Goal: Task Accomplishment & Management: Use online tool/utility

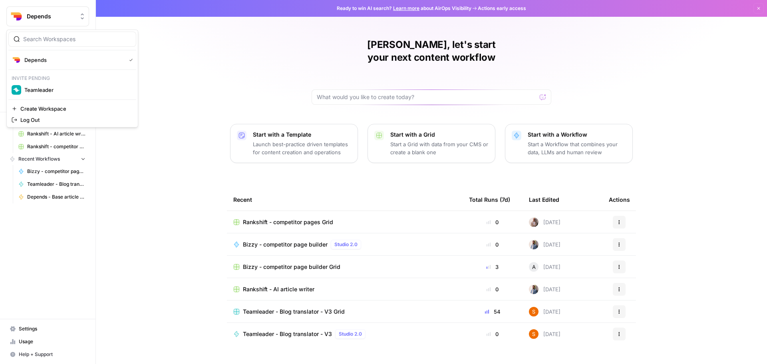
click at [70, 19] on span "Depends" at bounding box center [51, 16] width 48 height 8
click at [199, 112] on div "[PERSON_NAME], let's start your next content workflow Start with a Template Lau…" at bounding box center [431, 190] width 671 height 380
click at [152, 63] on div "[PERSON_NAME], let's start your next content workflow Start with a Template Lau…" at bounding box center [431, 190] width 671 height 380
click at [30, 63] on span "Browse" at bounding box center [52, 63] width 67 height 7
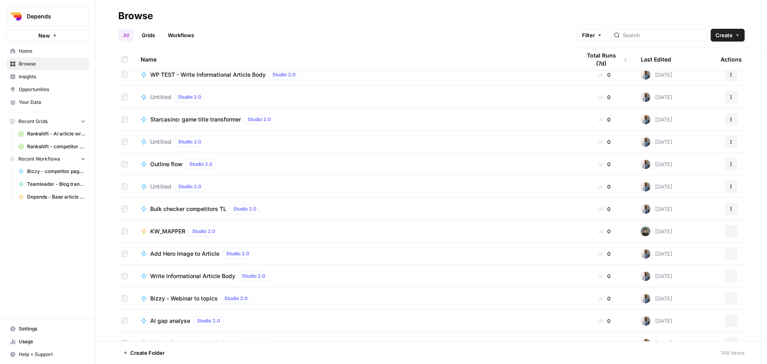
scroll to position [2597, 0]
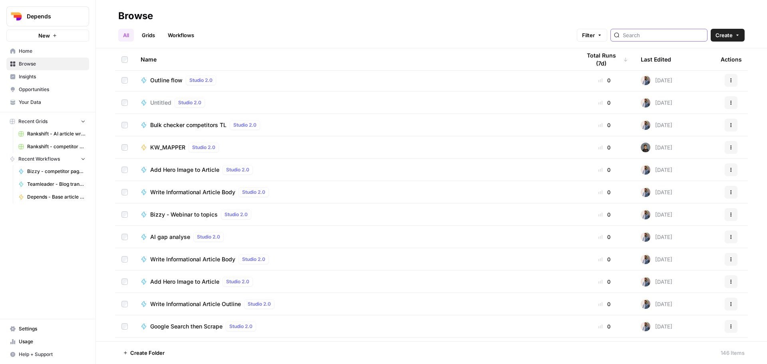
click at [659, 38] on input "search" at bounding box center [663, 35] width 81 height 8
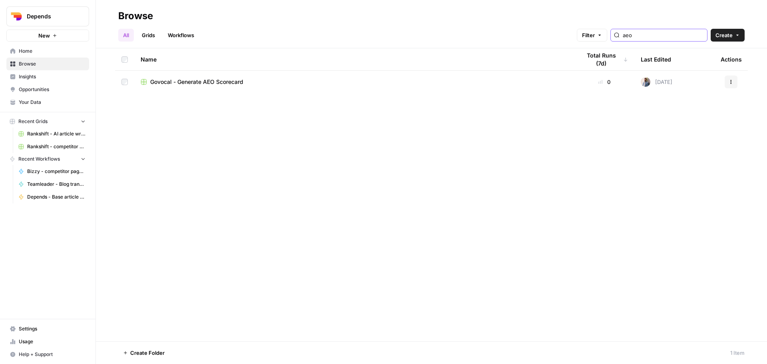
type input "aeo"
click at [197, 81] on span "Govocal - Generate AEO Scorecard" at bounding box center [196, 82] width 93 height 8
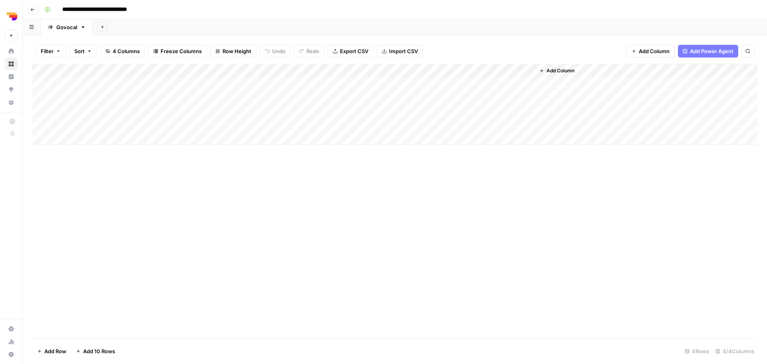
click at [80, 137] on div "Add Column" at bounding box center [394, 104] width 725 height 81
paste input "**********"
type input "**********"
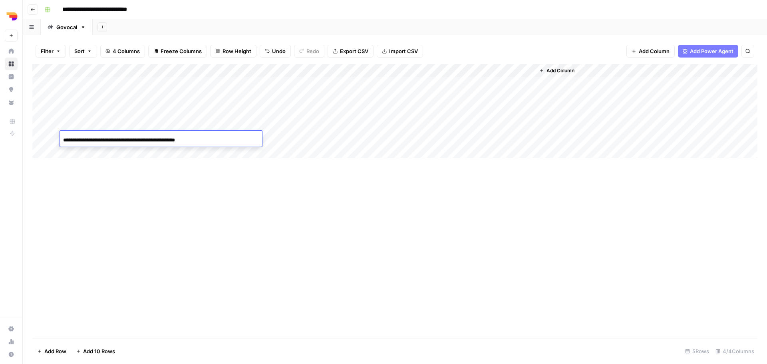
click at [205, 175] on div "Add Column" at bounding box center [394, 201] width 725 height 274
click at [312, 137] on div "Add Column" at bounding box center [394, 111] width 725 height 94
click at [243, 231] on div "Add Column" at bounding box center [394, 201] width 725 height 274
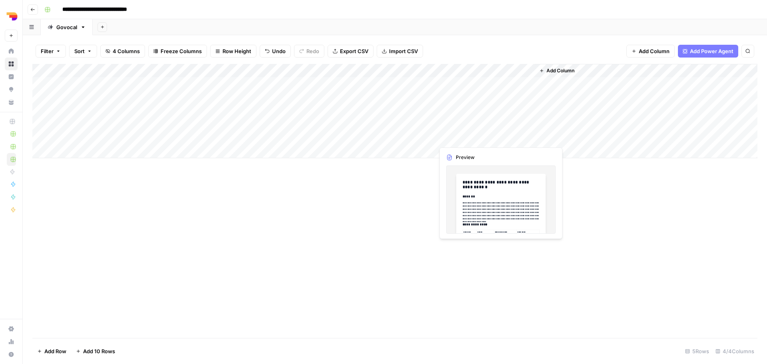
click at [456, 139] on div "Add Column" at bounding box center [394, 111] width 725 height 94
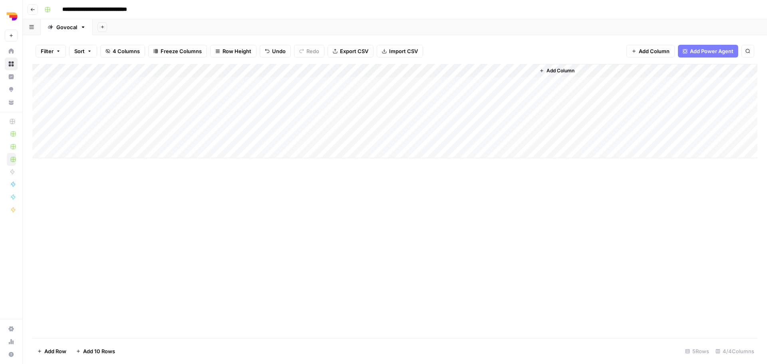
click at [527, 138] on div "Add Column" at bounding box center [394, 111] width 725 height 94
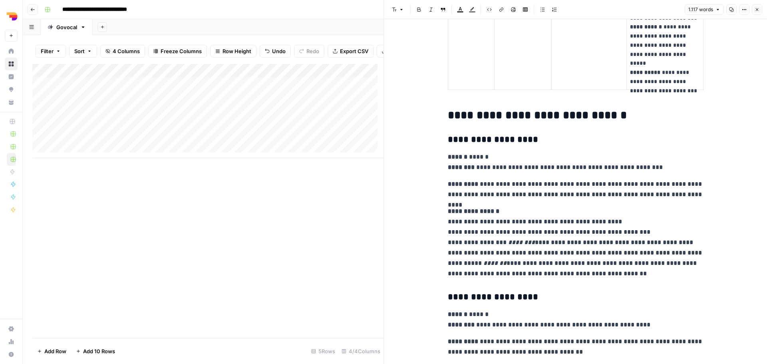
scroll to position [1239, 0]
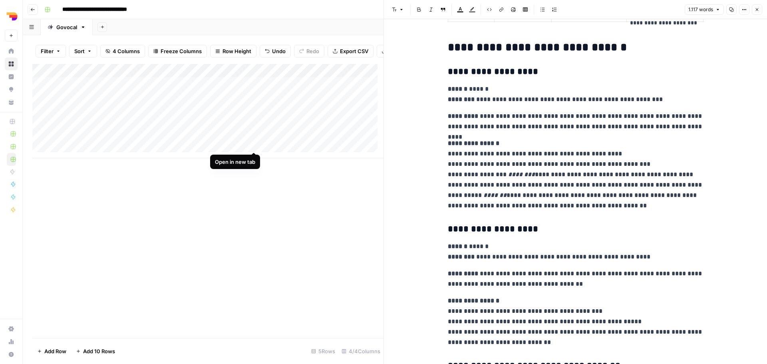
click at [253, 146] on div "Add Column" at bounding box center [207, 111] width 351 height 94
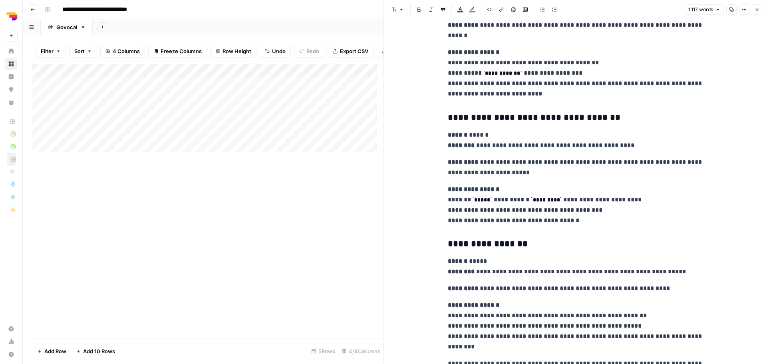
scroll to position [1999, 0]
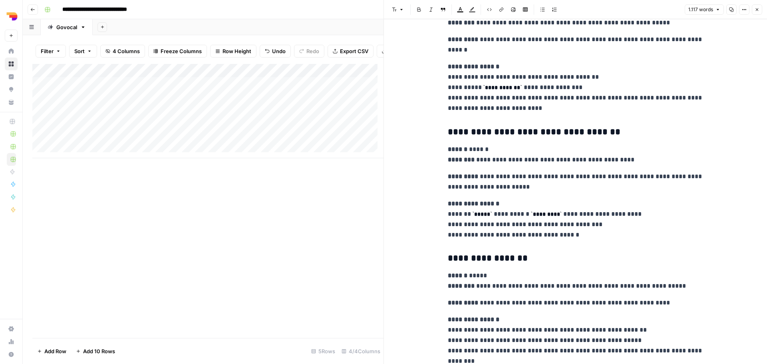
click at [496, 222] on p "**********" at bounding box center [576, 220] width 256 height 42
drag, startPoint x: 594, startPoint y: 223, endPoint x: 439, endPoint y: 227, distance: 154.7
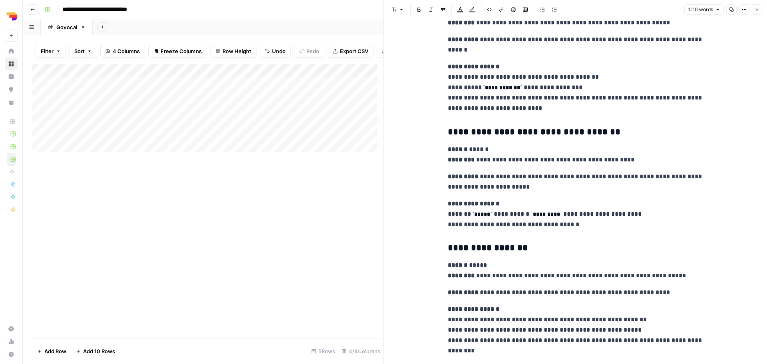
click at [337, 258] on div "Add Column" at bounding box center [207, 201] width 351 height 274
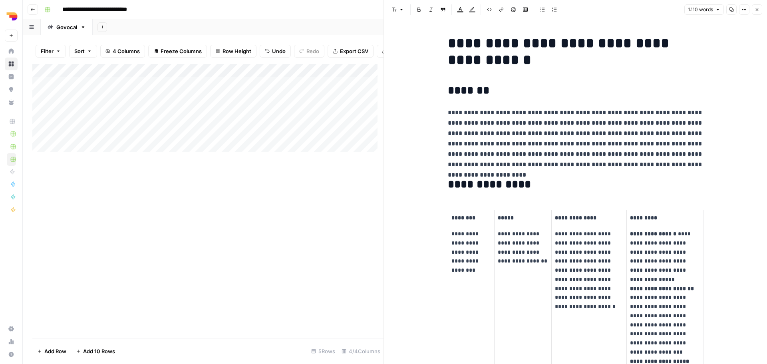
scroll to position [0, 0]
drag, startPoint x: 703, startPoint y: 168, endPoint x: 444, endPoint y: 117, distance: 263.9
click at [467, 177] on span "Edit with AI" at bounding box center [469, 179] width 25 height 7
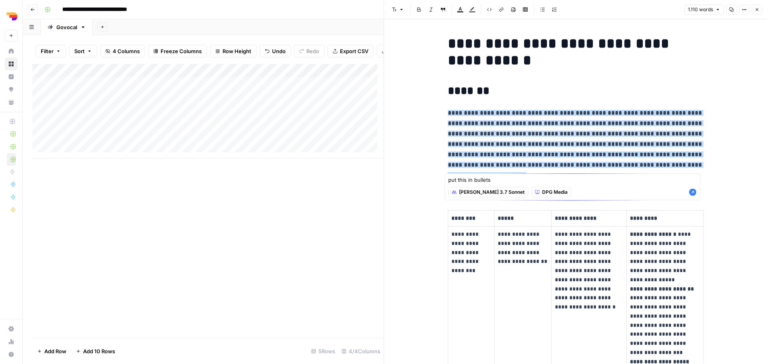
type textarea "put this in bullets"
click at [694, 191] on icon "button" at bounding box center [692, 192] width 7 height 7
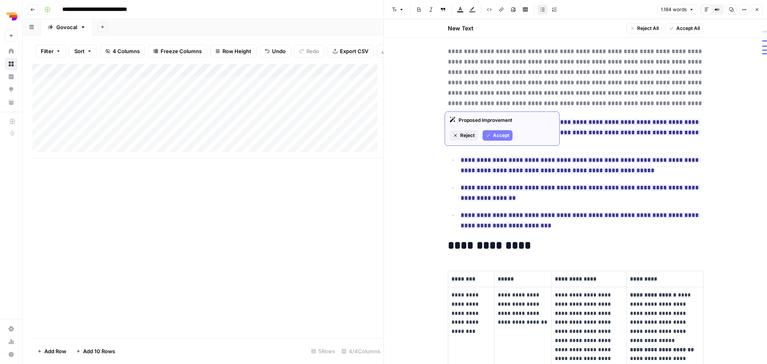
scroll to position [120, 0]
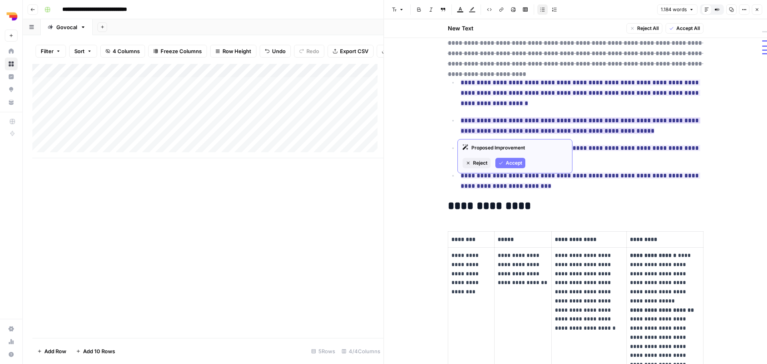
click at [508, 163] on span "Accept" at bounding box center [514, 162] width 16 height 7
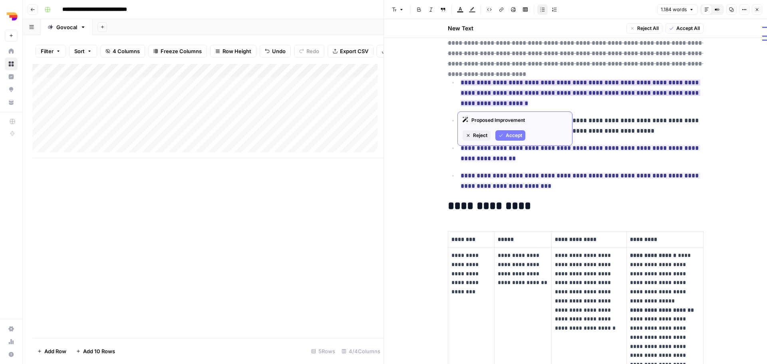
click at [507, 136] on span "Accept" at bounding box center [514, 135] width 16 height 7
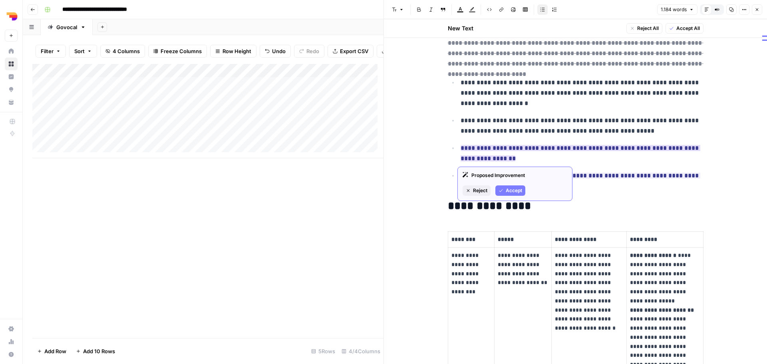
click at [513, 189] on span "Accept" at bounding box center [514, 190] width 16 height 7
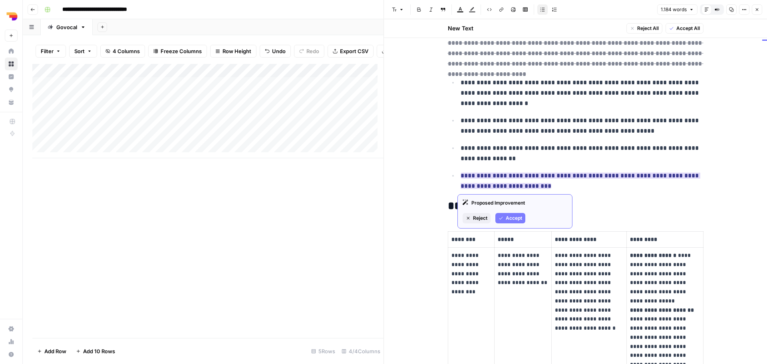
click at [511, 218] on span "Accept" at bounding box center [514, 218] width 16 height 7
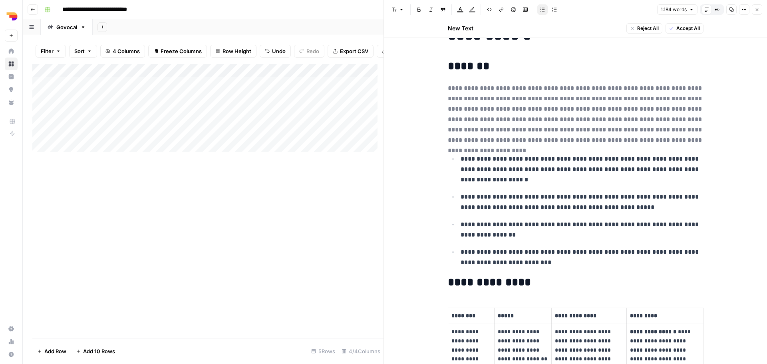
scroll to position [40, 0]
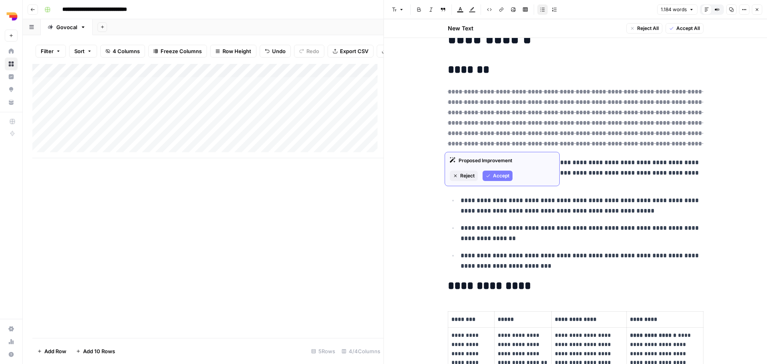
click at [495, 177] on span "Accept" at bounding box center [501, 175] width 16 height 7
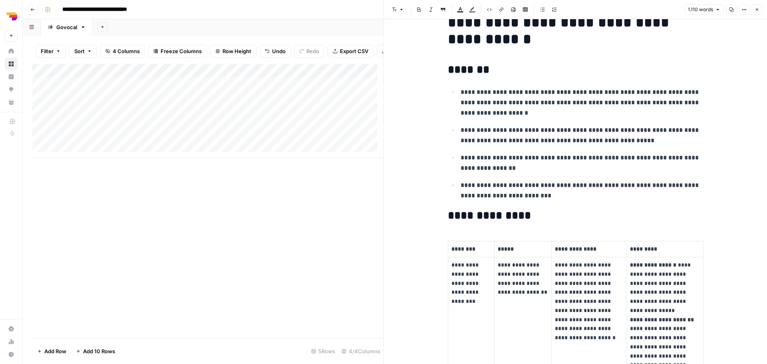
click at [319, 289] on div "Add Column" at bounding box center [207, 201] width 351 height 274
click at [298, 254] on div "Add Column" at bounding box center [207, 201] width 351 height 274
click at [532, 195] on p "**********" at bounding box center [582, 190] width 243 height 21
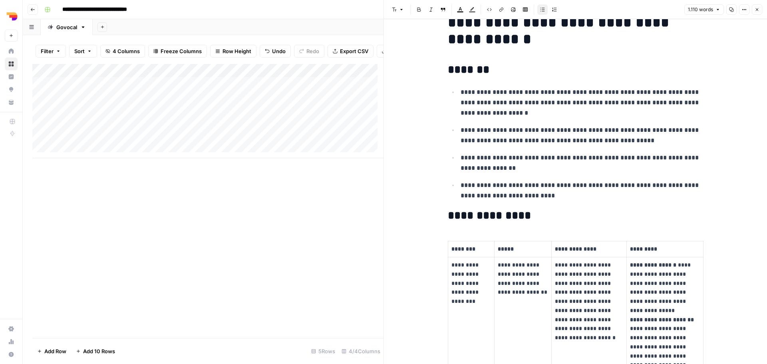
click at [374, 243] on div "Add Column" at bounding box center [207, 201] width 351 height 274
click at [273, 228] on div "Add Column" at bounding box center [207, 201] width 351 height 274
click at [100, 208] on div "Add Column" at bounding box center [207, 201] width 351 height 274
click at [82, 156] on div "Add Column" at bounding box center [207, 111] width 351 height 94
type input "**********"
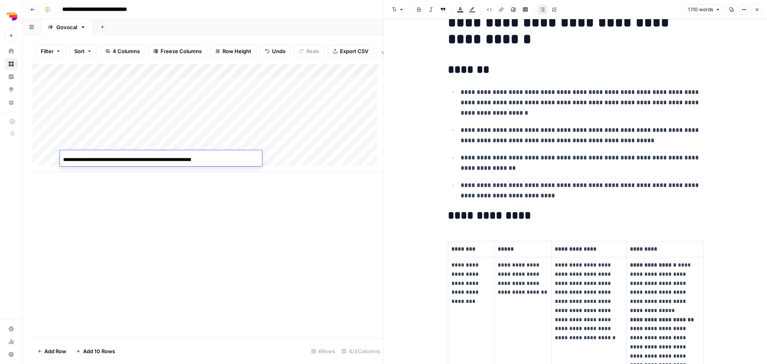
scroll to position [0, 32]
click at [288, 159] on div "Add Column" at bounding box center [207, 118] width 351 height 108
click at [125, 274] on div "Add Column" at bounding box center [207, 201] width 351 height 274
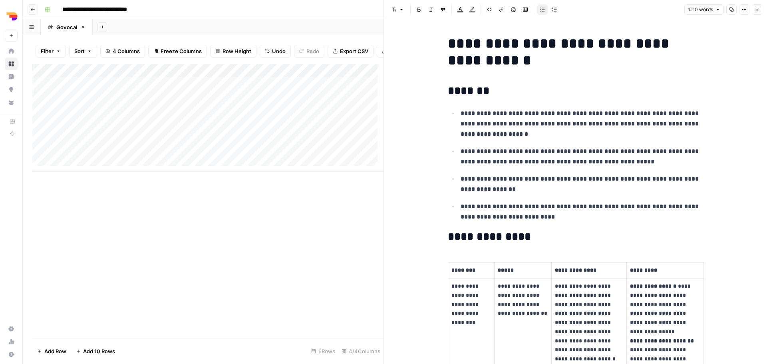
click at [303, 247] on div "Add Column" at bounding box center [207, 201] width 351 height 274
click at [524, 126] on p "**********" at bounding box center [582, 123] width 243 height 31
click at [528, 125] on p "**********" at bounding box center [582, 123] width 243 height 31
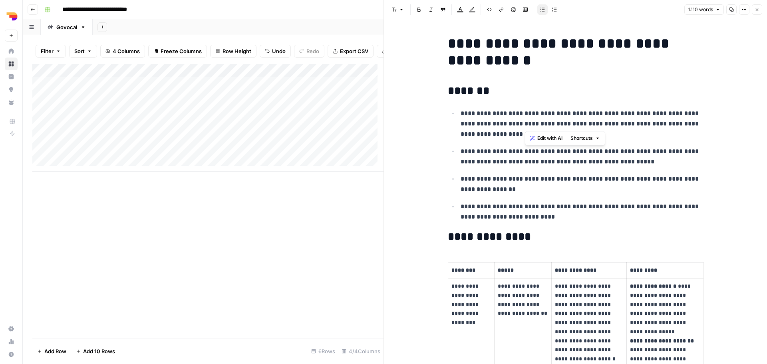
drag, startPoint x: 528, startPoint y: 125, endPoint x: 296, endPoint y: 245, distance: 260.4
click at [296, 245] on div "Add Column" at bounding box center [207, 201] width 351 height 274
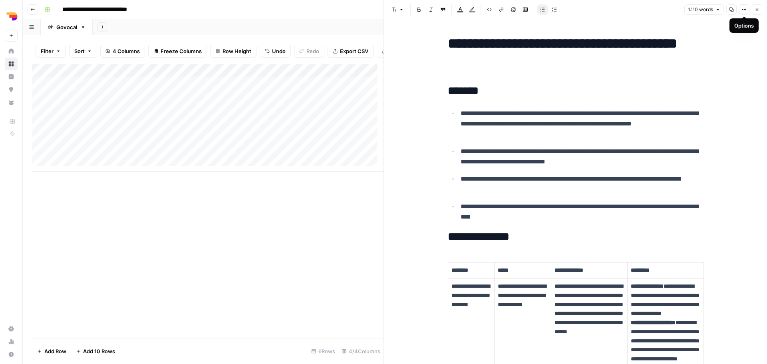
click at [741, 9] on button "Options" at bounding box center [744, 9] width 10 height 10
click at [707, 46] on span "Copy Link" at bounding box center [720, 45] width 38 height 8
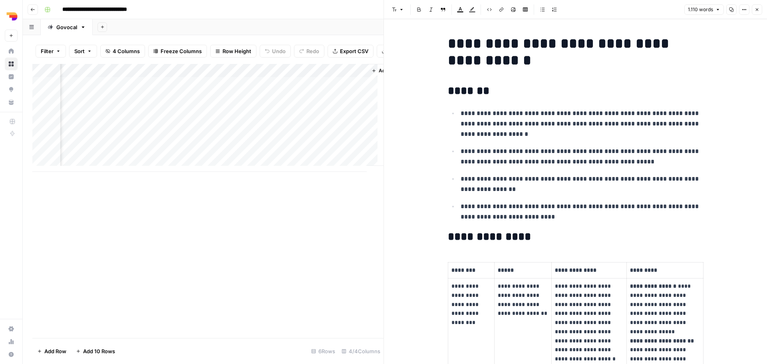
scroll to position [0, 169]
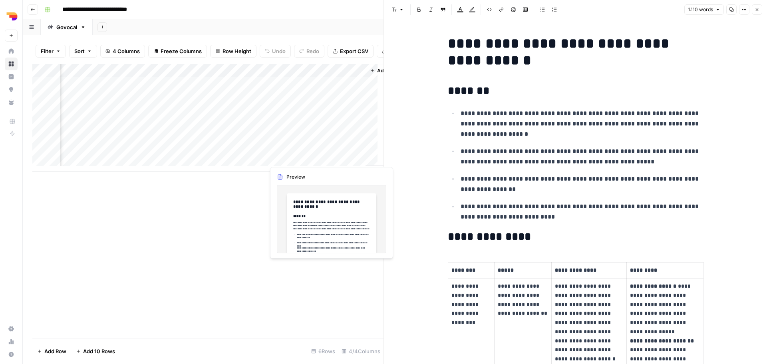
click at [291, 152] on div "Add Column" at bounding box center [207, 118] width 351 height 108
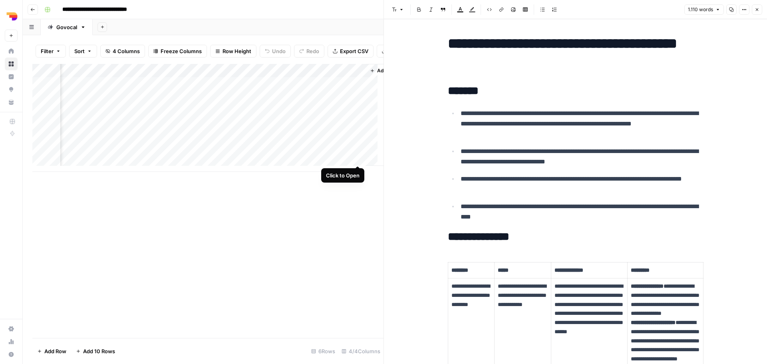
click at [360, 156] on div "Add Column" at bounding box center [207, 118] width 351 height 108
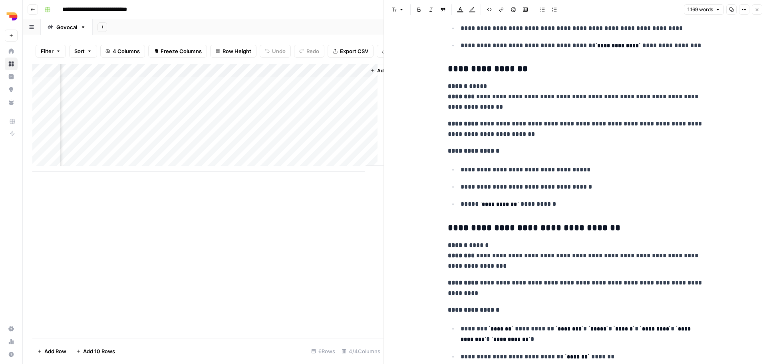
scroll to position [2038, 0]
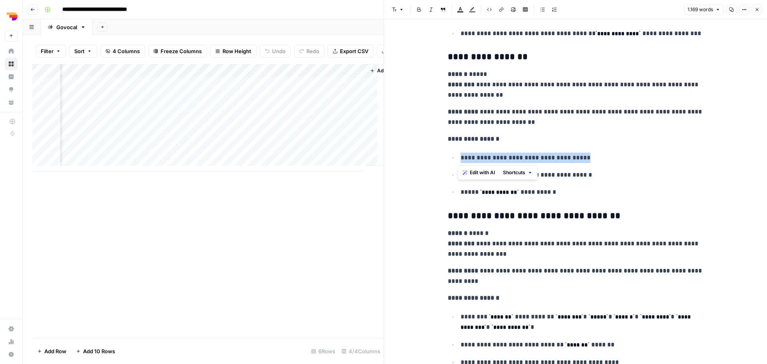
drag, startPoint x: 459, startPoint y: 159, endPoint x: 575, endPoint y: 158, distance: 115.5
click at [575, 158] on p "**********" at bounding box center [582, 158] width 243 height 10
click at [306, 265] on div "Add Column" at bounding box center [207, 201] width 351 height 274
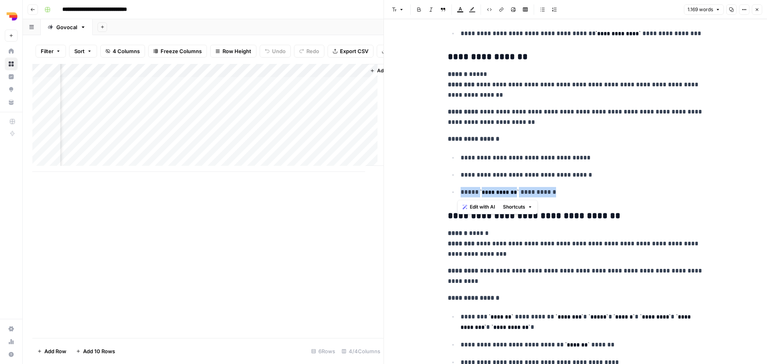
drag, startPoint x: 457, startPoint y: 193, endPoint x: 559, endPoint y: 193, distance: 101.9
click at [559, 193] on li "**********" at bounding box center [580, 192] width 245 height 11
copy p "**********"
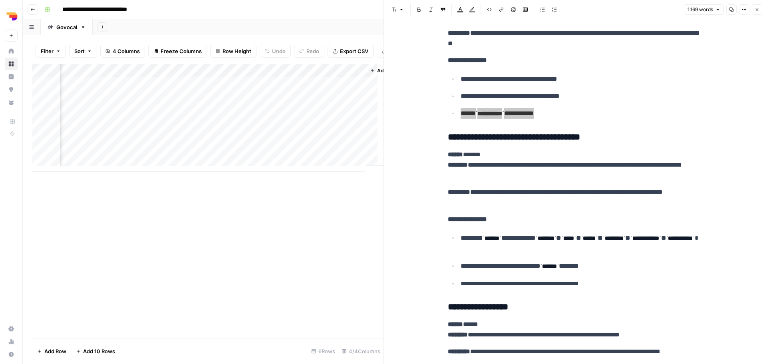
scroll to position [2118, 0]
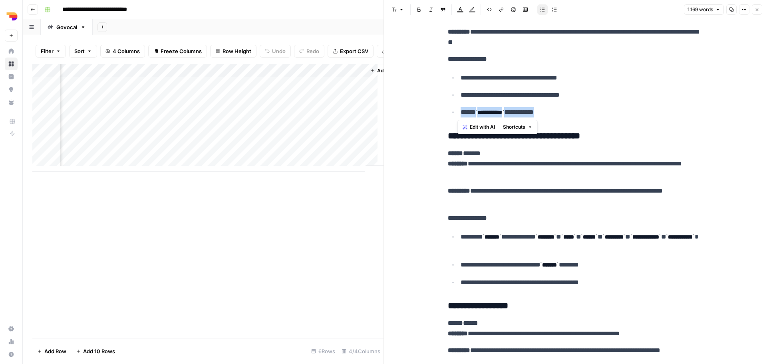
click at [553, 249] on p "**********" at bounding box center [582, 243] width 243 height 22
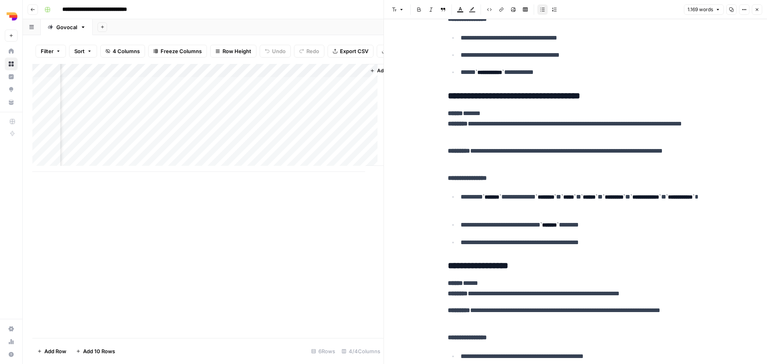
scroll to position [2198, 0]
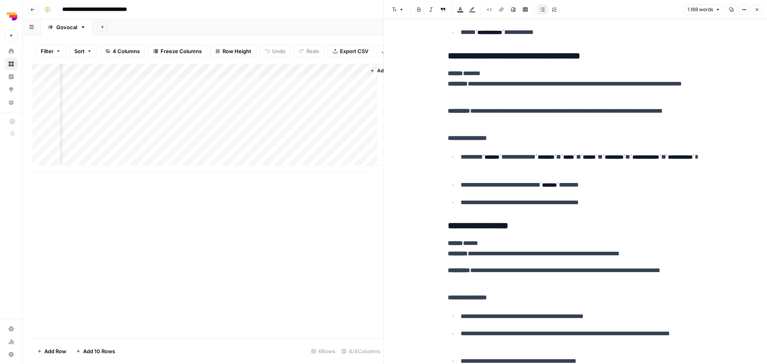
click at [600, 185] on p "**********" at bounding box center [582, 185] width 243 height 11
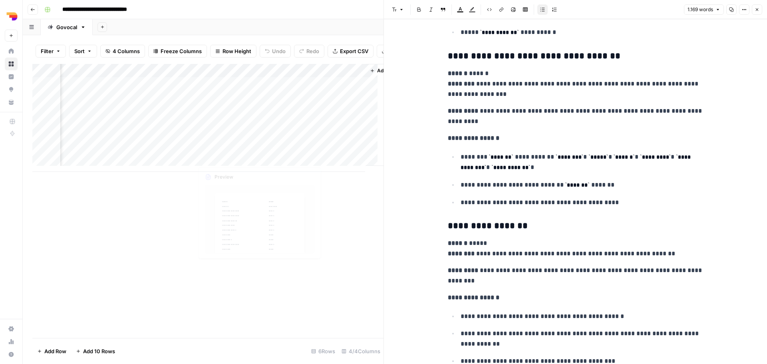
click at [203, 281] on div "Add Column" at bounding box center [207, 201] width 351 height 274
